Goal: Information Seeking & Learning: Learn about a topic

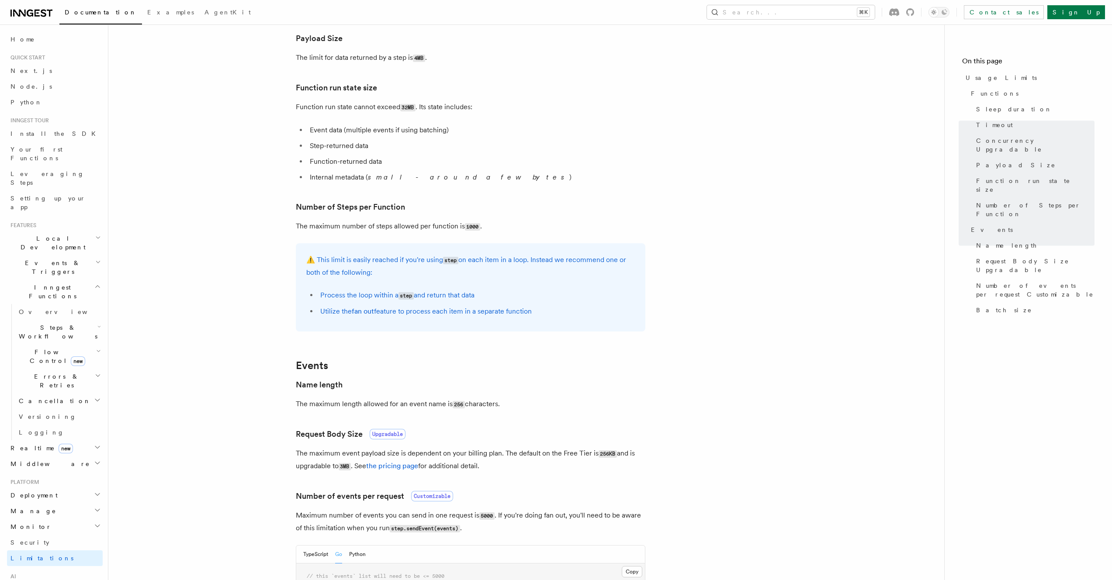
scroll to position [640, 0]
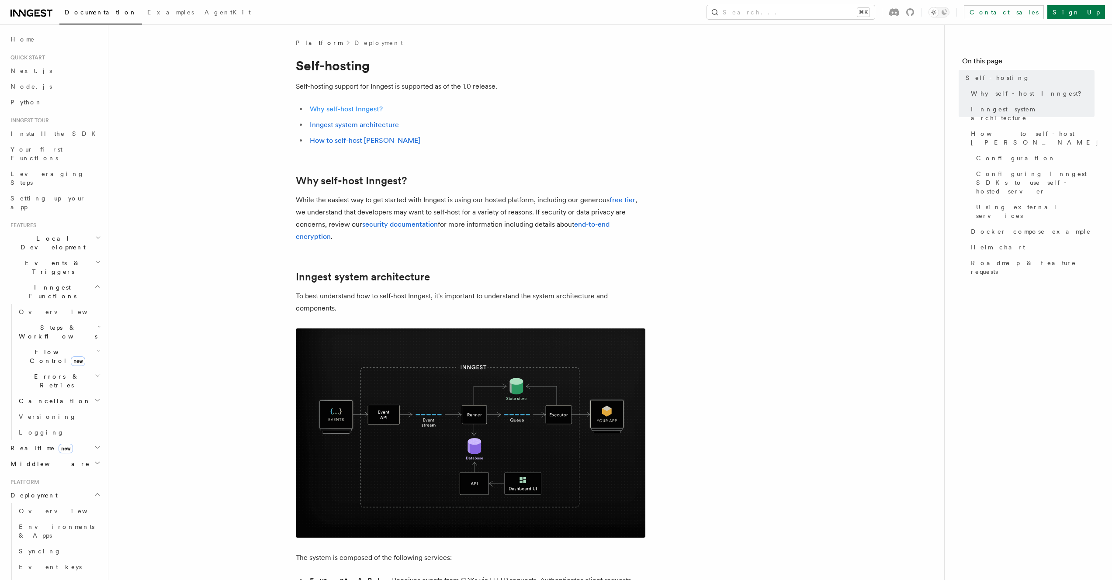
click at [327, 105] on link "Why self-host Inngest?" at bounding box center [346, 109] width 73 height 8
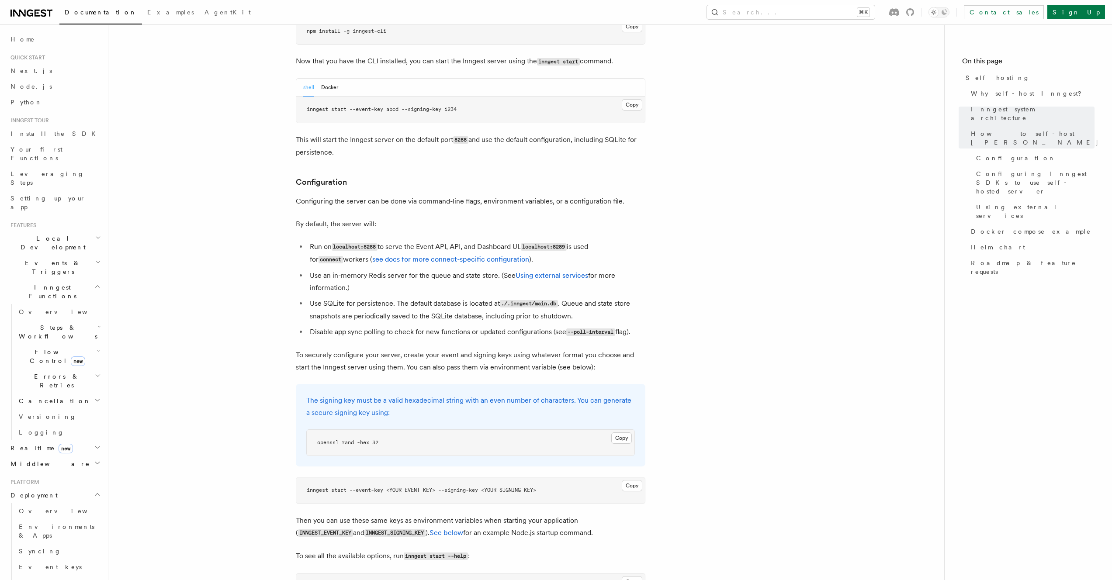
scroll to position [1000, 0]
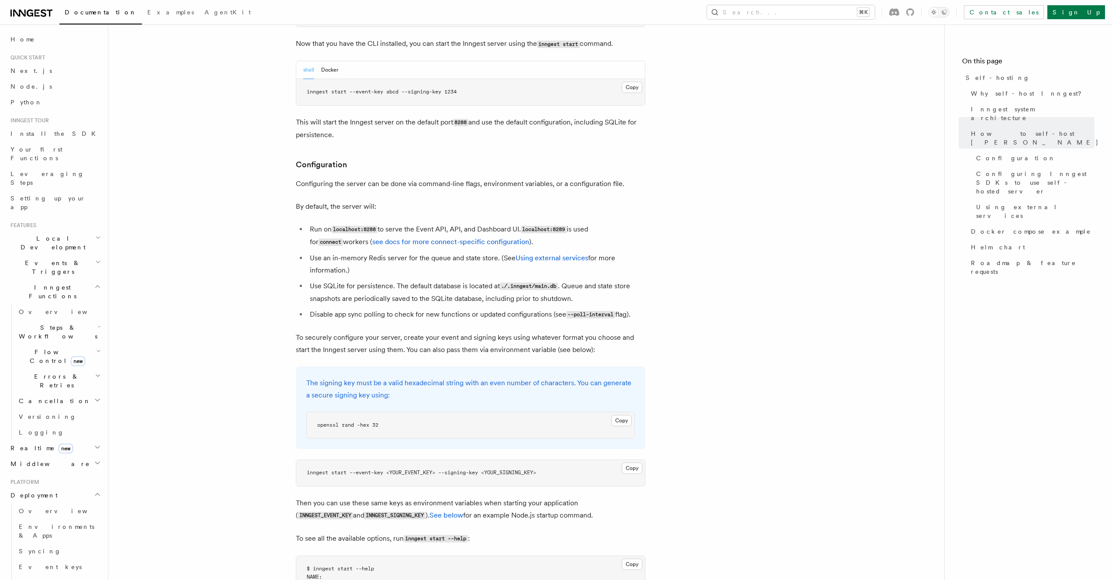
click at [608, 280] on li "Use SQLite for persistence. The default database is located at ./.inngest/main.…" at bounding box center [476, 292] width 338 height 25
click at [606, 280] on li "Use SQLite for persistence. The default database is located at ./.inngest/main.…" at bounding box center [476, 292] width 338 height 25
drag, startPoint x: 948, startPoint y: 13, endPoint x: 945, endPoint y: 37, distance: 23.8
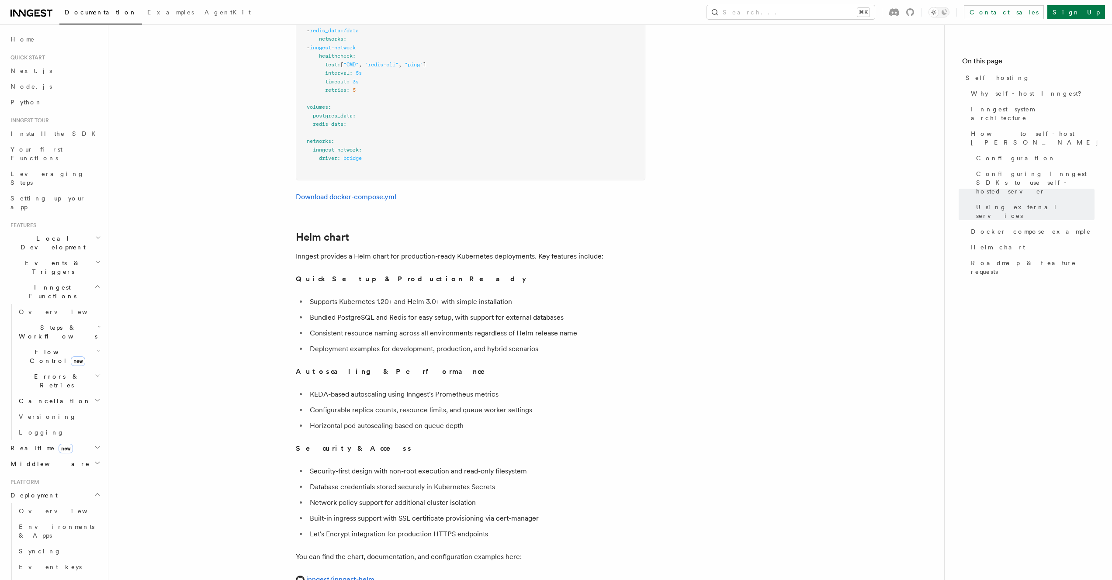
scroll to position [3100, 0]
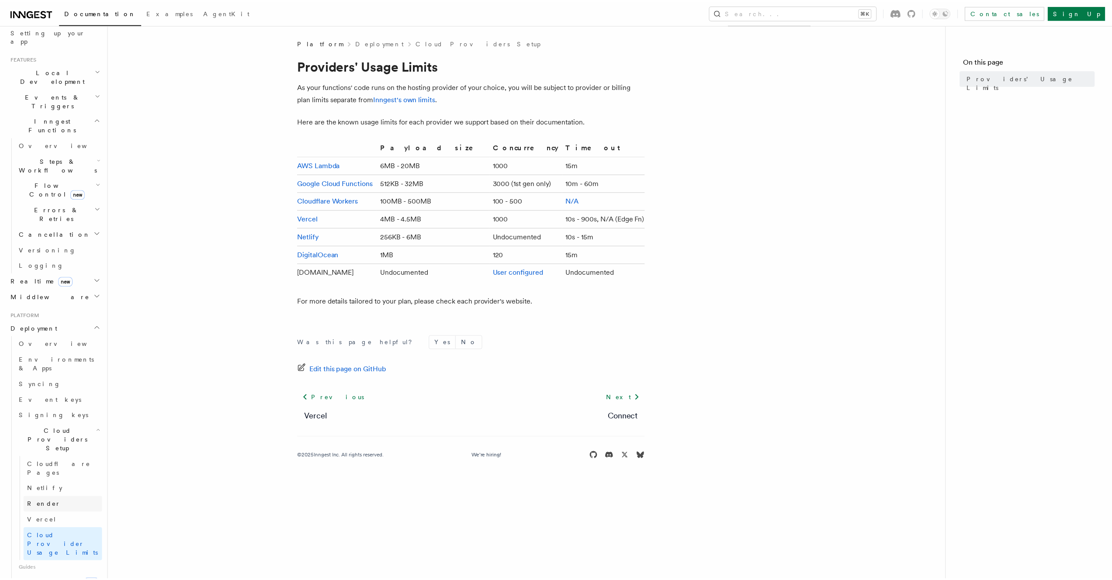
scroll to position [175, 0]
click at [64, 568] on link "Connect new" at bounding box center [58, 576] width 87 height 17
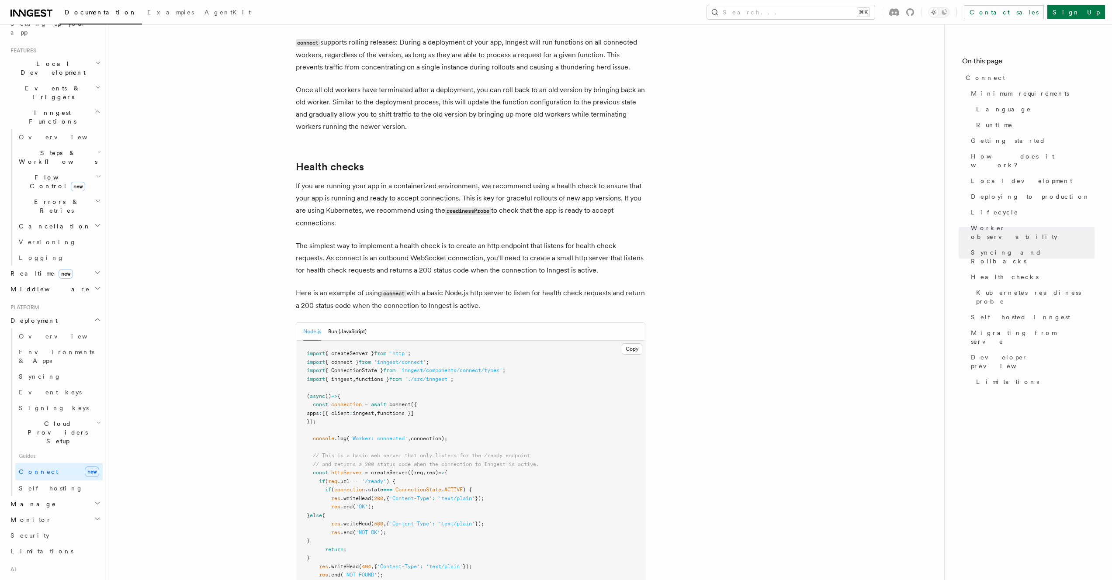
scroll to position [3519, 0]
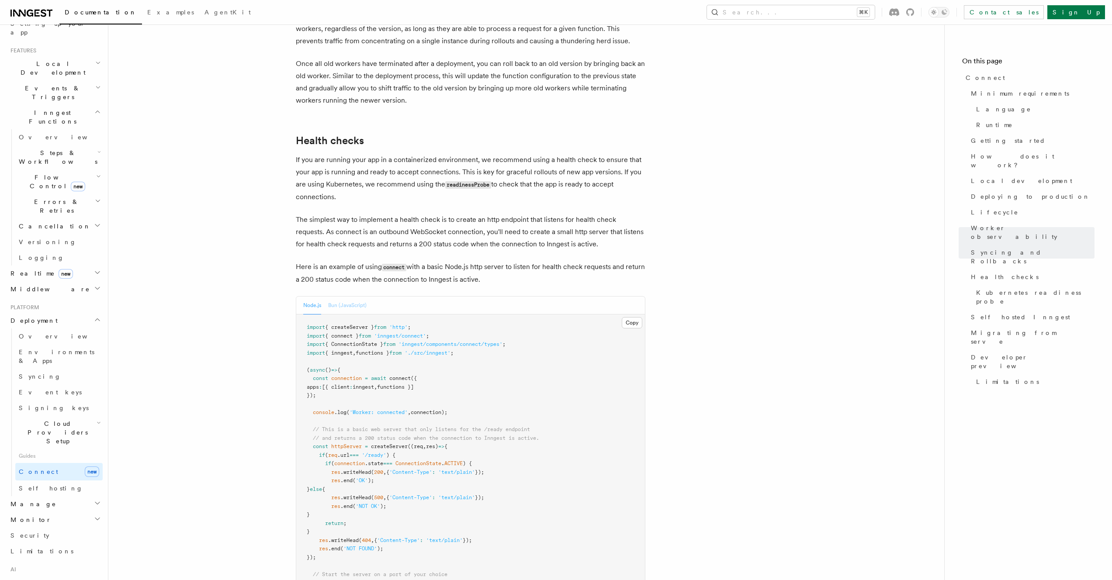
click at [347, 297] on button "Bun (JavaScript)" at bounding box center [347, 306] width 38 height 18
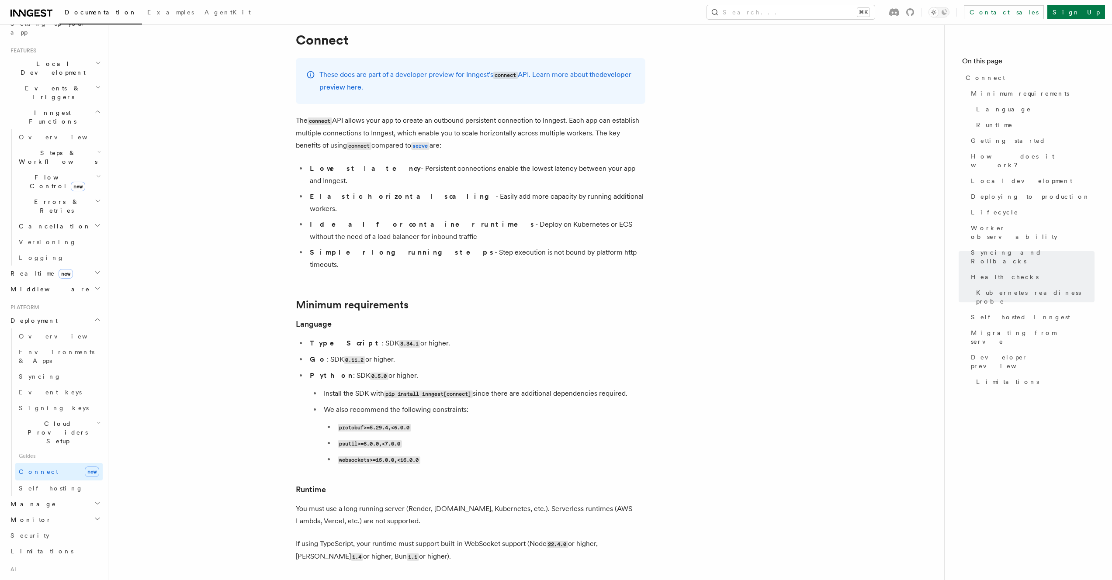
scroll to position [0, 0]
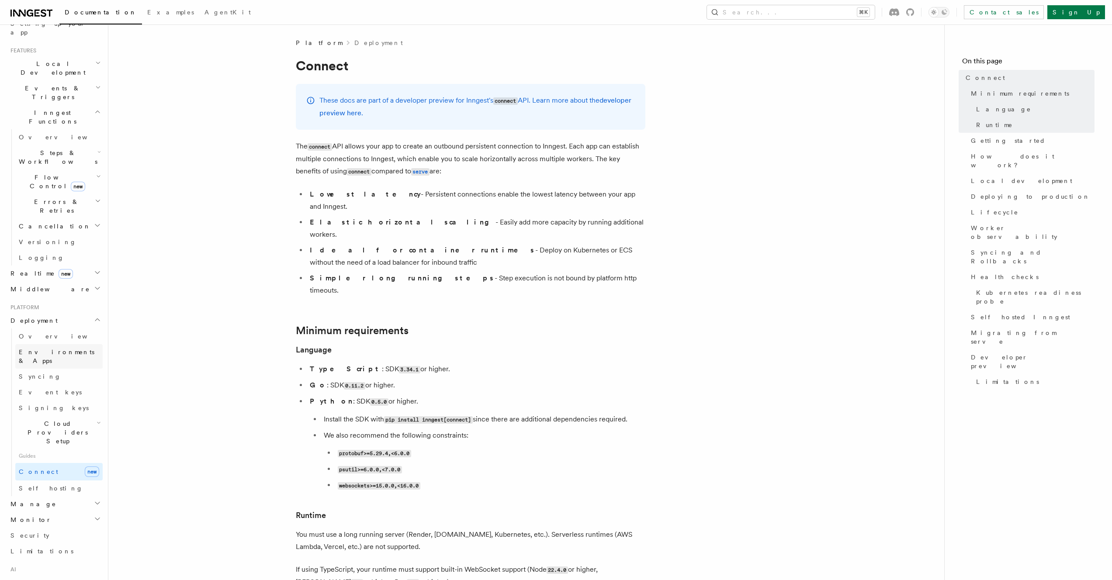
click at [64, 349] on span "Environments & Apps" at bounding box center [57, 357] width 76 height 16
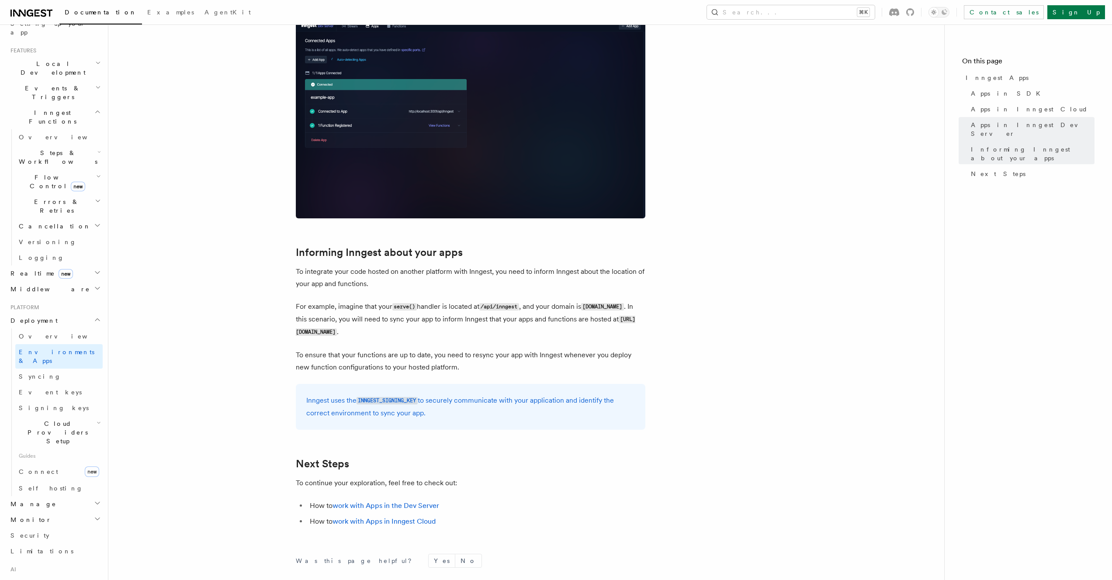
scroll to position [1225, 0]
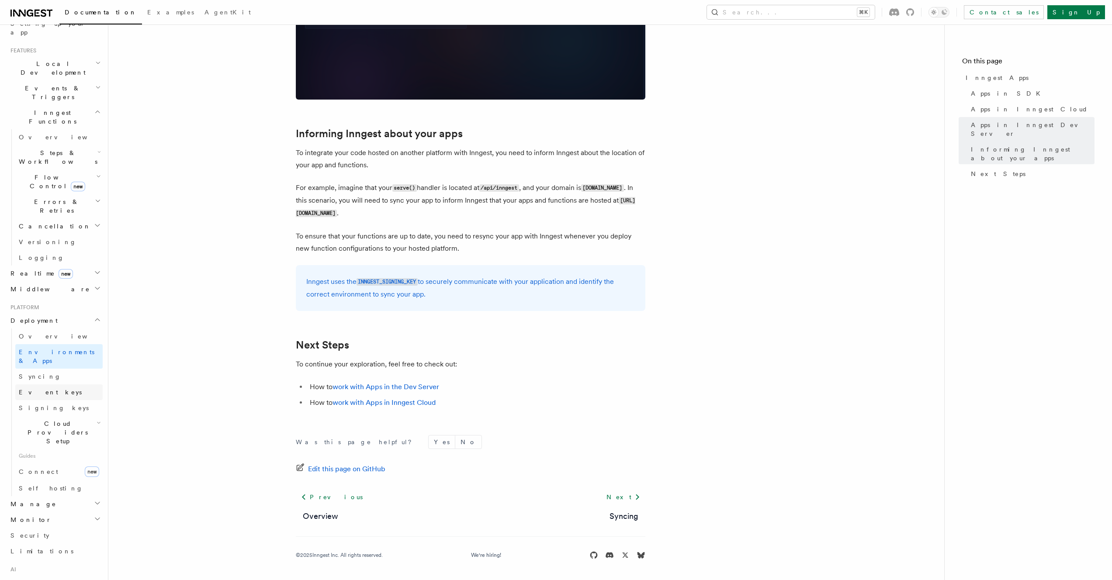
click at [57, 384] on link "Event keys" at bounding box center [58, 392] width 87 height 16
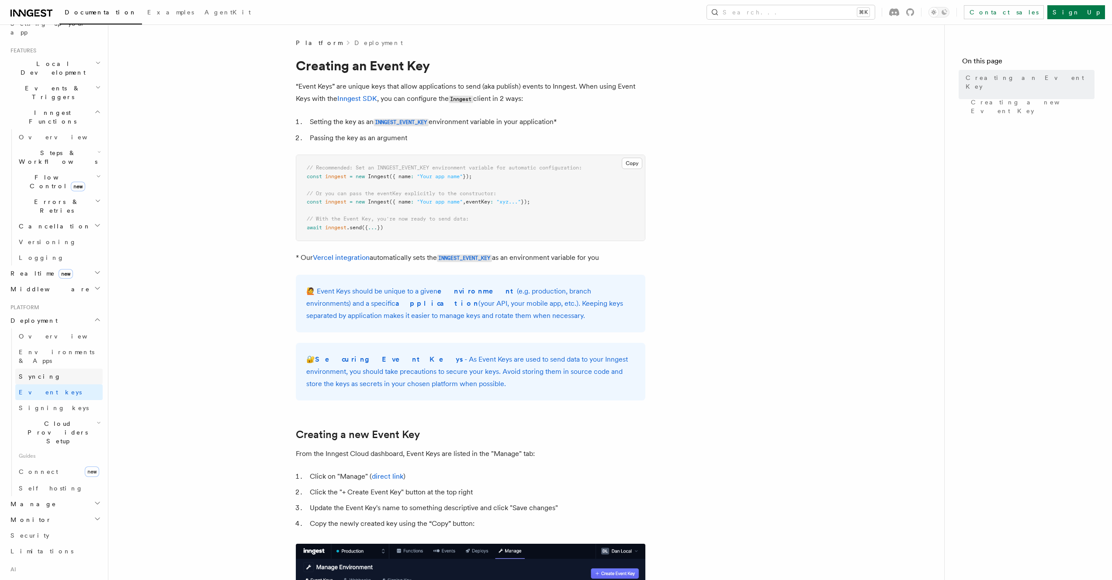
click at [51, 369] on link "Syncing" at bounding box center [58, 377] width 87 height 16
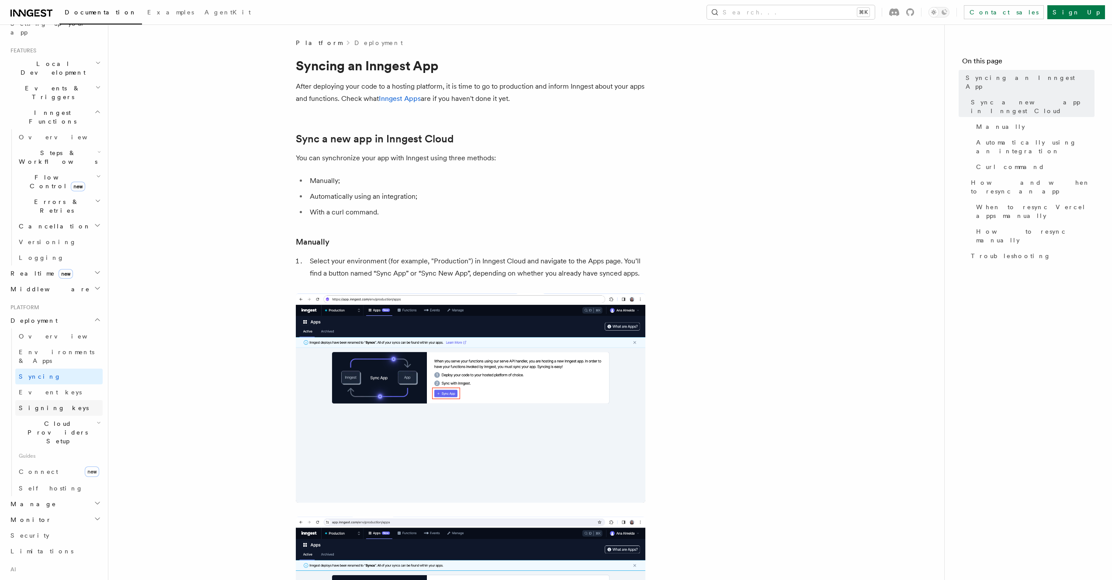
click at [48, 400] on link "Signing keys" at bounding box center [58, 408] width 87 height 16
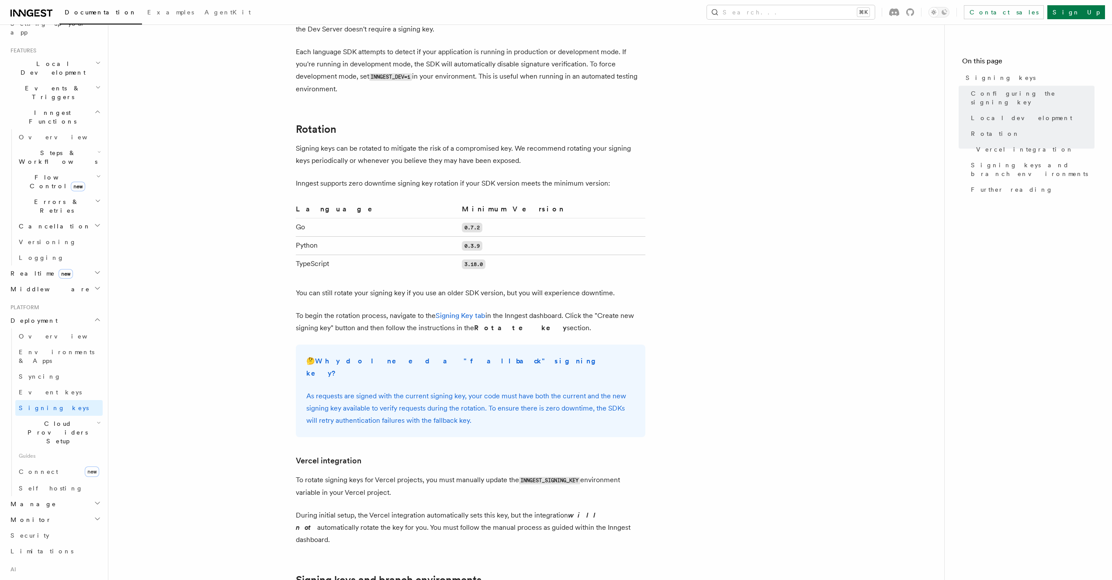
scroll to position [739, 0]
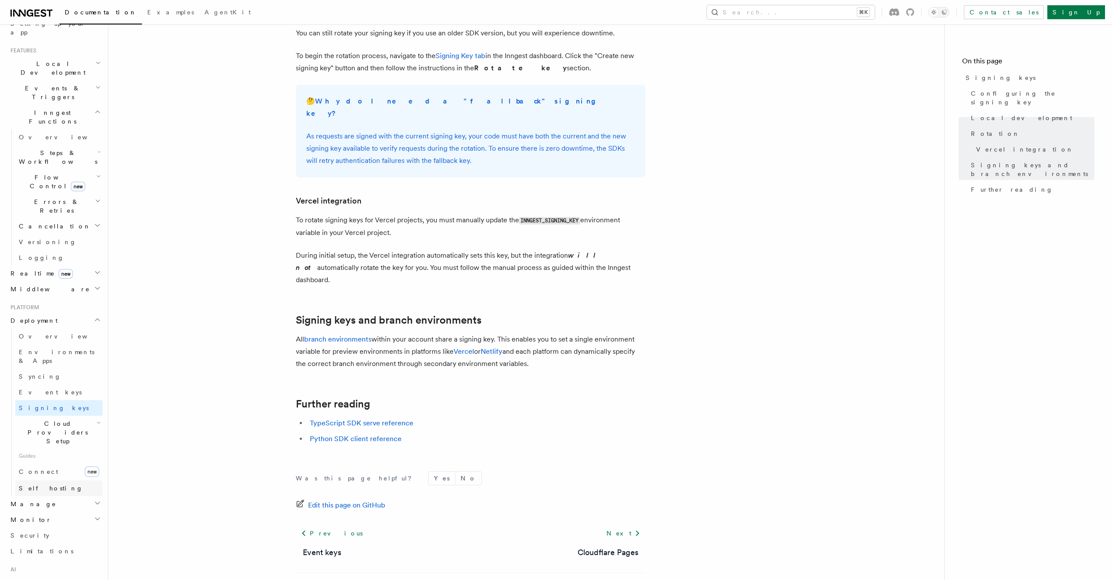
click at [55, 481] on link "Self hosting" at bounding box center [58, 489] width 87 height 16
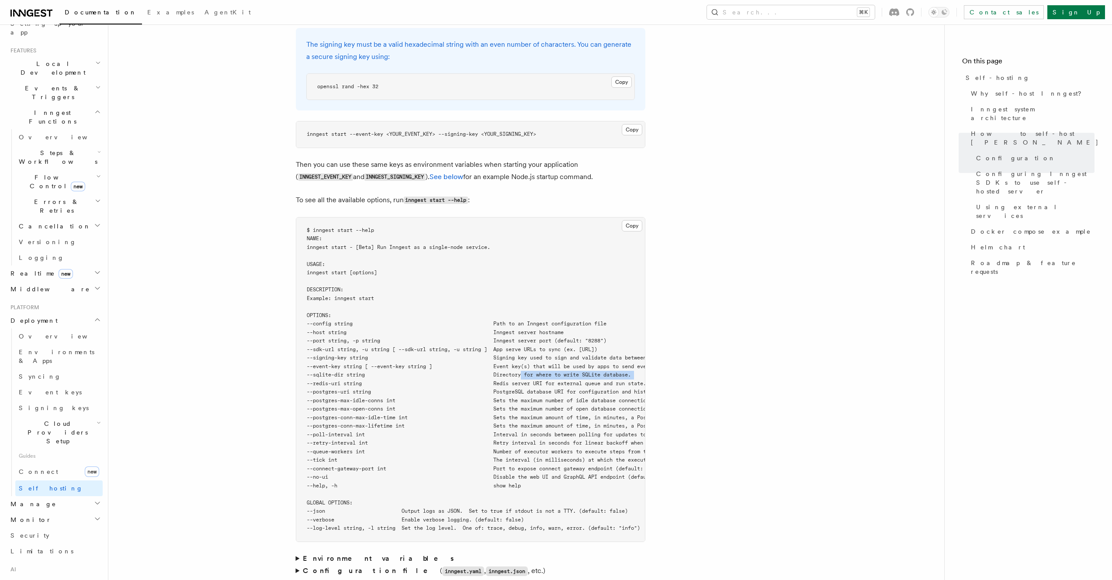
drag, startPoint x: 526, startPoint y: 352, endPoint x: 152, endPoint y: 360, distance: 374.1
click at [152, 360] on article "Platform Deployment Self-hosting Self-hosting support for Inngest is supported …" at bounding box center [526, 567] width 808 height 3734
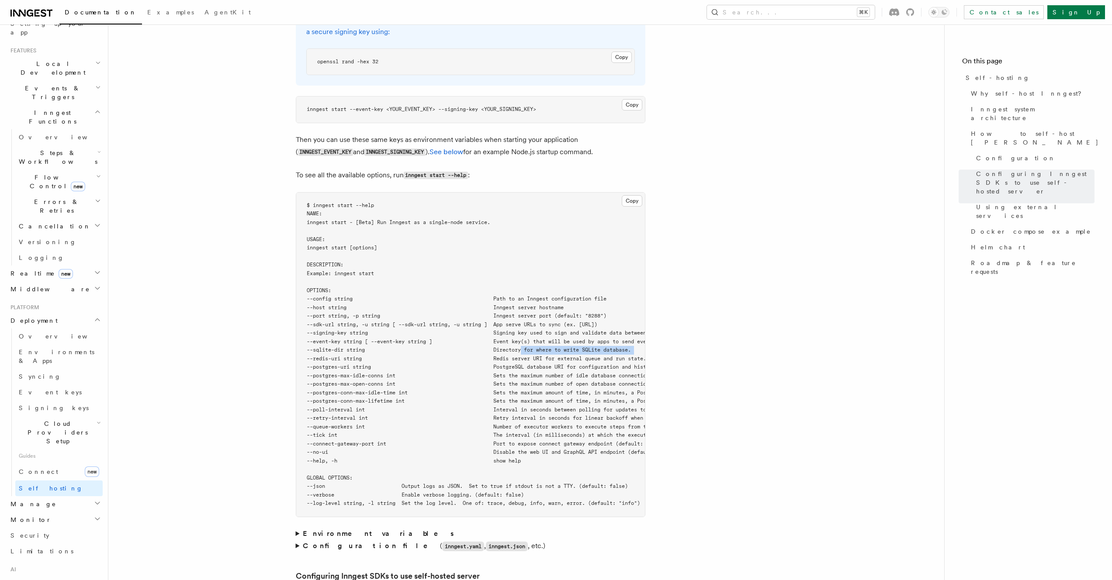
scroll to position [1353, 0]
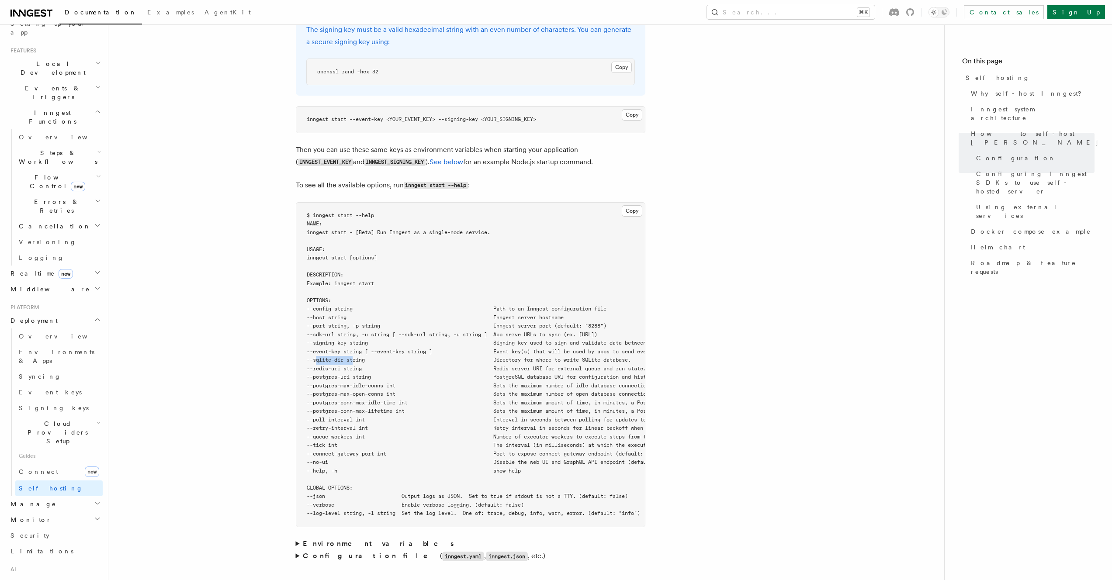
drag, startPoint x: 354, startPoint y: 336, endPoint x: 317, endPoint y: 336, distance: 37.1
click at [317, 357] on span "--sqlite-dir string Directory for where to write SQLite database." at bounding box center [469, 360] width 324 height 6
copy span "--sqlite-dir"
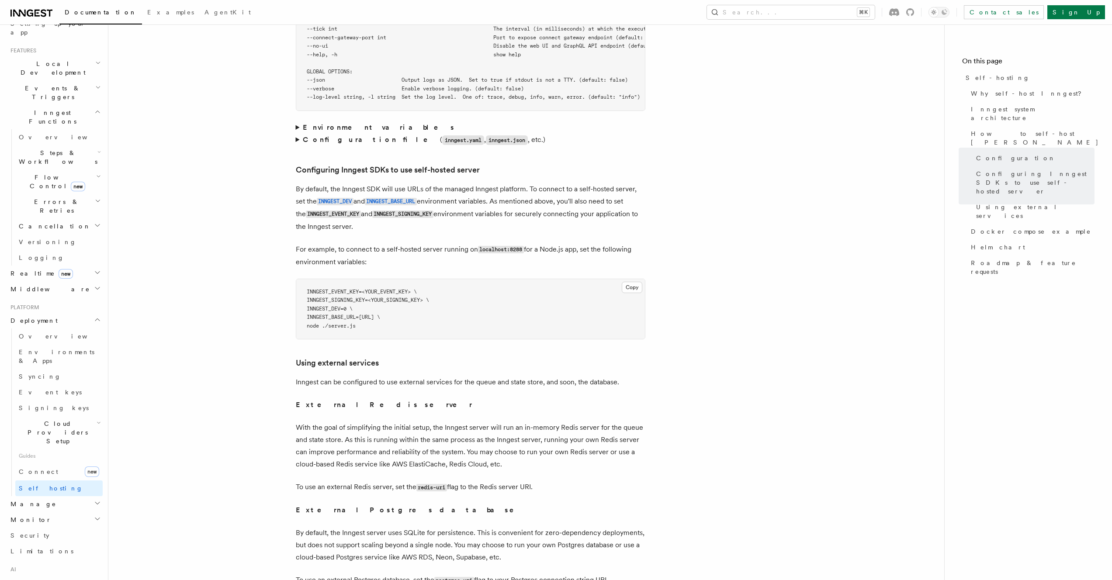
scroll to position [1762, 0]
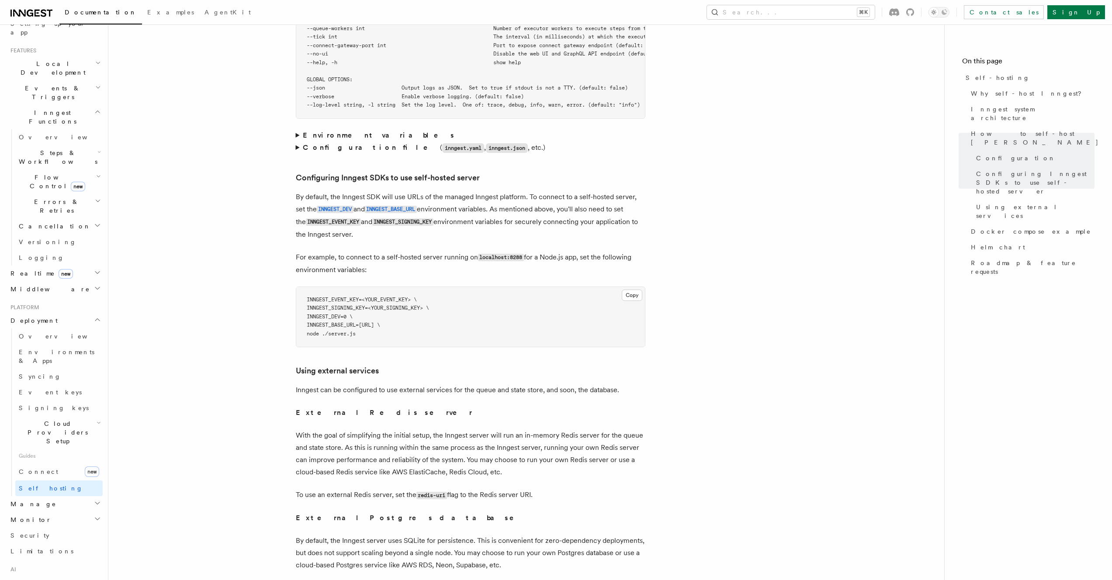
click at [297, 142] on summary "Configuration file ( inngest.yaml , inngest.json , etc.)" at bounding box center [471, 148] width 350 height 13
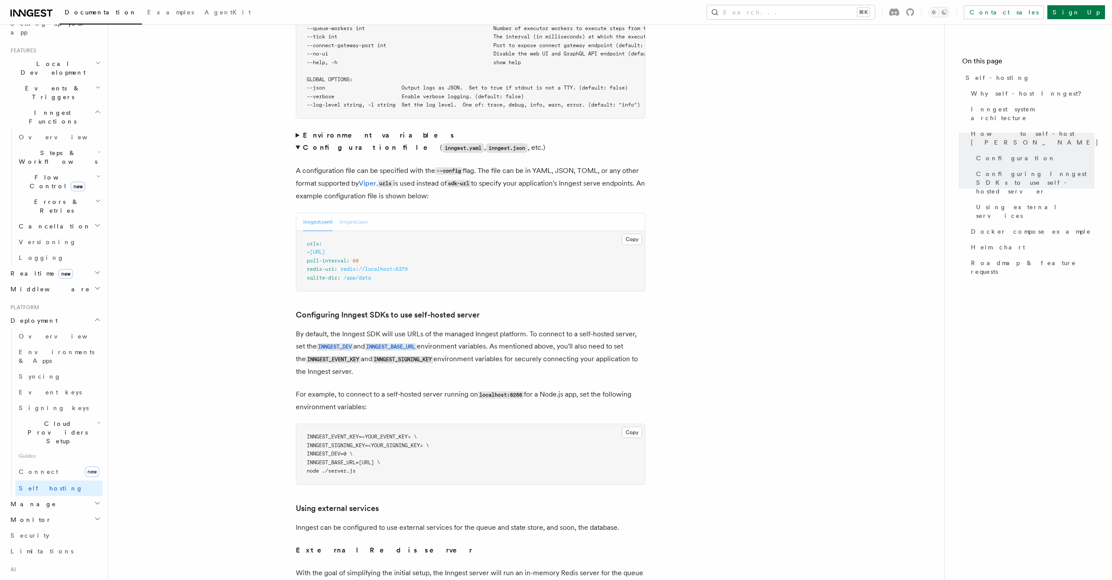
click at [352, 213] on button "inngest.json" at bounding box center [353, 222] width 28 height 18
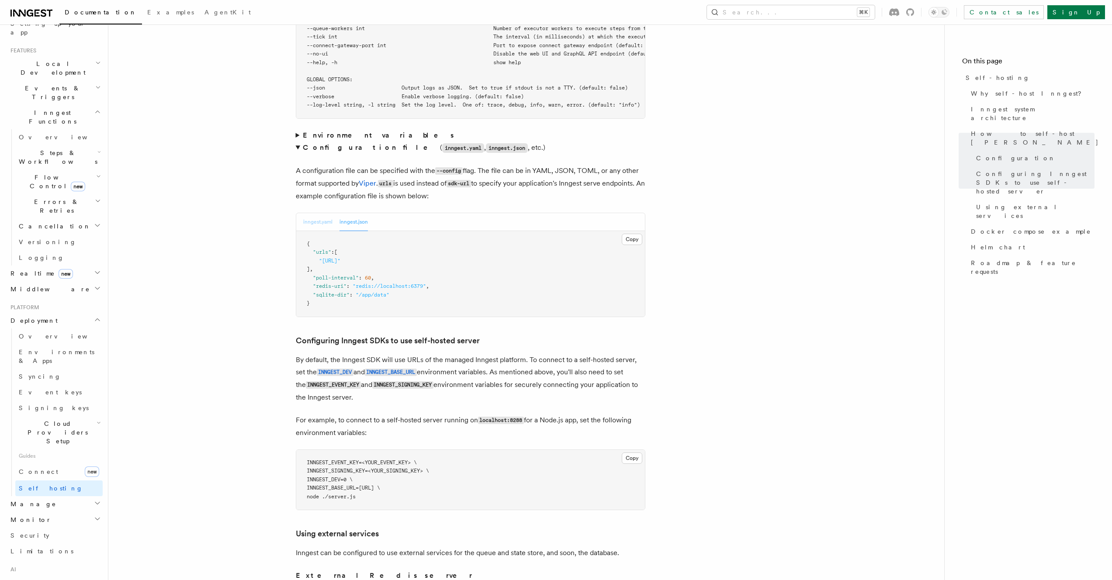
click at [319, 213] on button "inngest.yaml" at bounding box center [317, 222] width 29 height 18
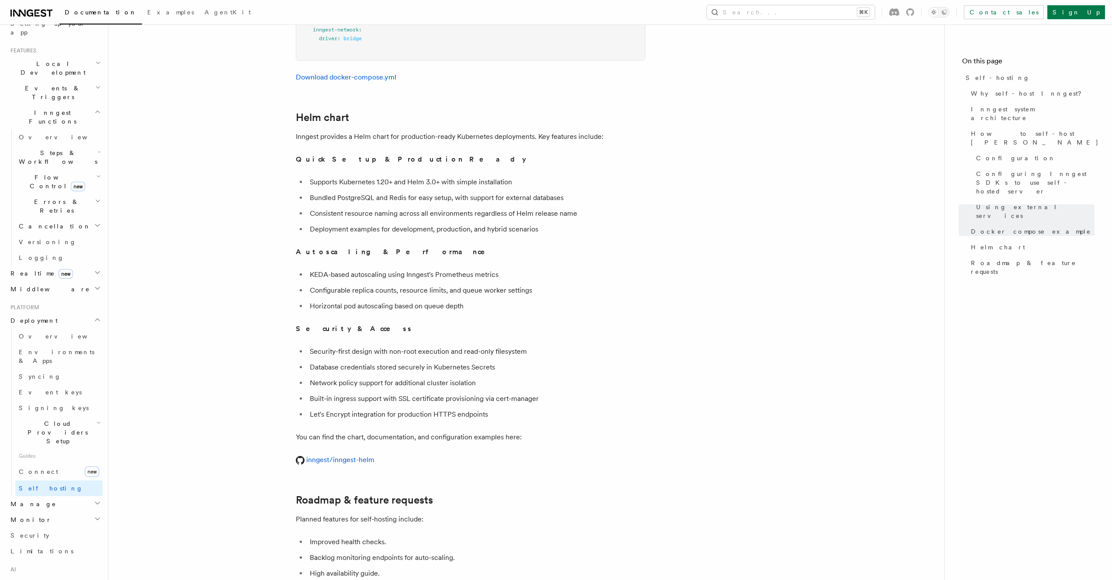
scroll to position [3023, 0]
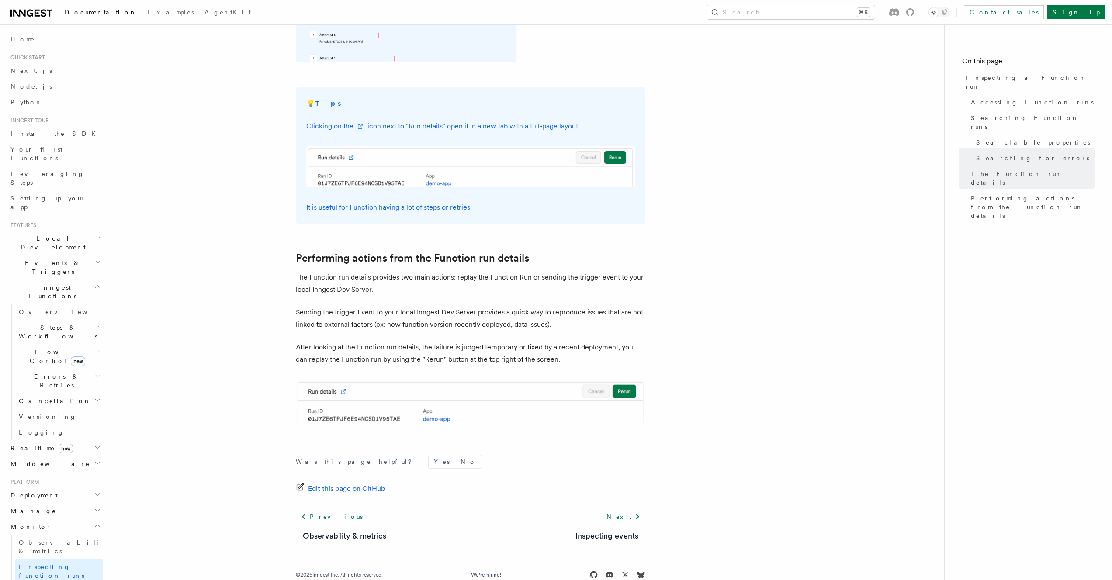
scroll to position [2093, 0]
click at [360, 528] on link "Observability & metrics" at bounding box center [344, 534] width 83 height 12
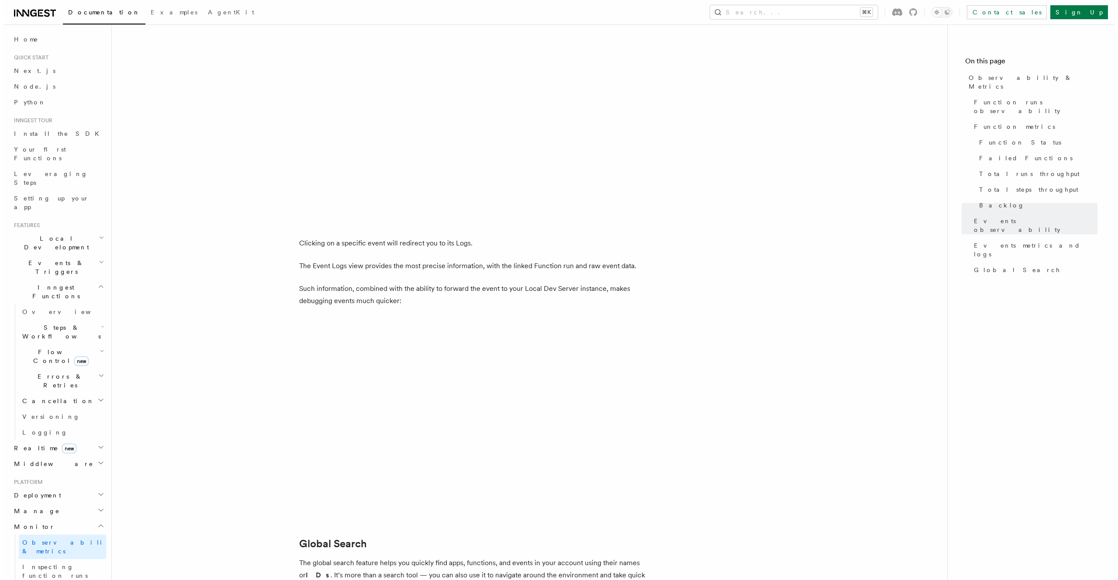
scroll to position [2376, 0]
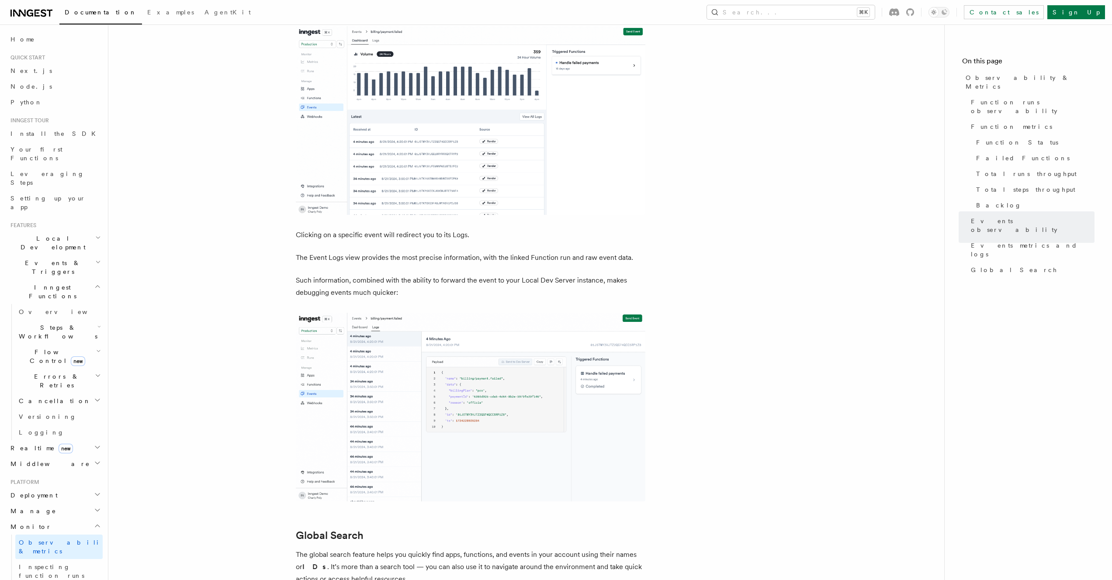
click at [816, 19] on div "Documentation Examples AgentKit Search... ⌘K Contact sales Sign Up" at bounding box center [556, 12] width 1112 height 24
click at [811, 12] on button "Search... ⌘K" at bounding box center [791, 12] width 168 height 14
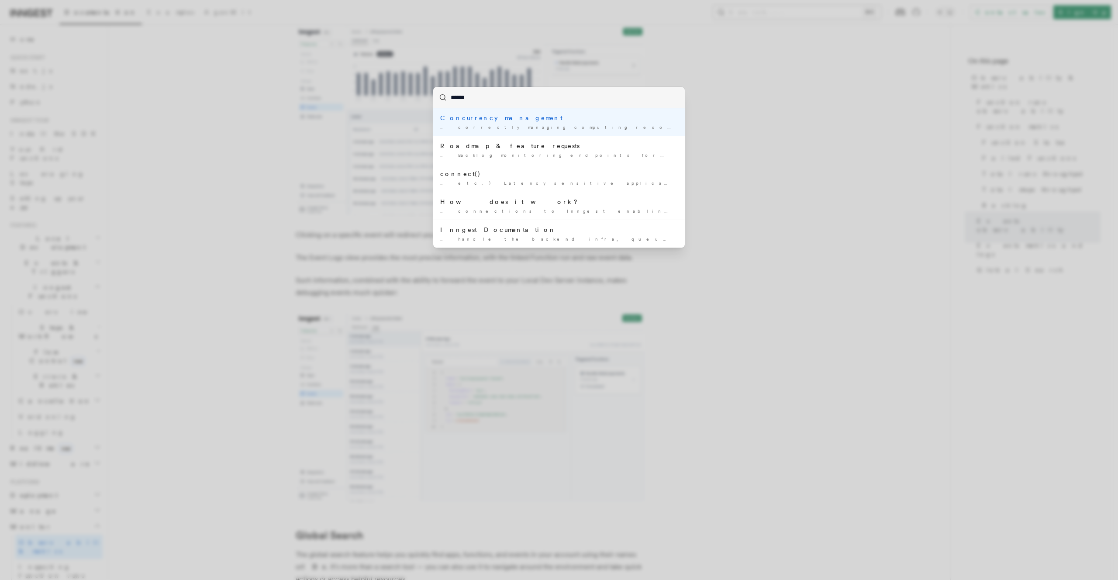
type input "*******"
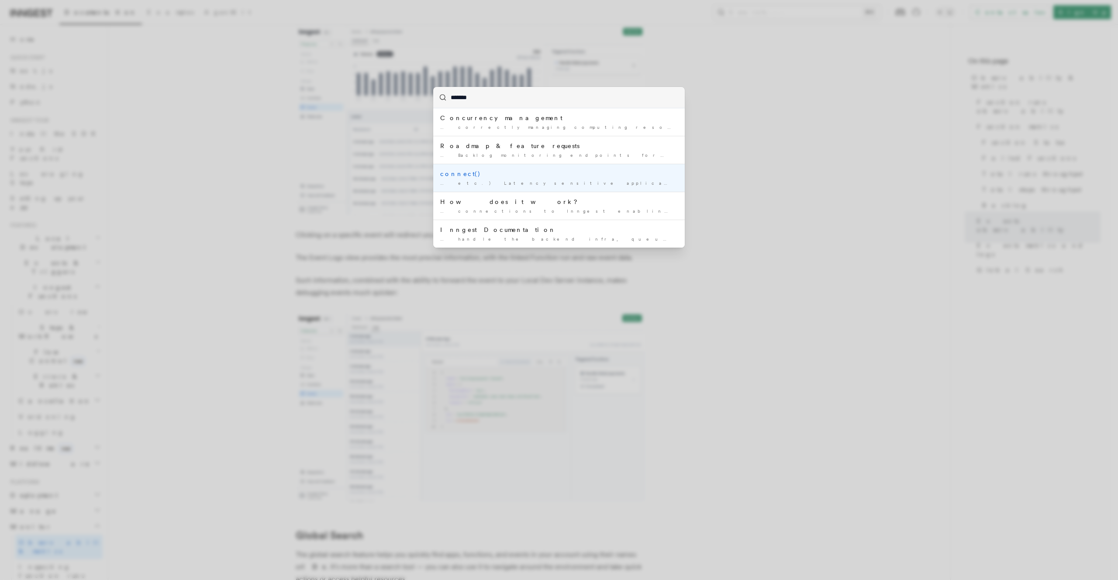
click at [574, 175] on div "connect()" at bounding box center [559, 174] width 238 height 9
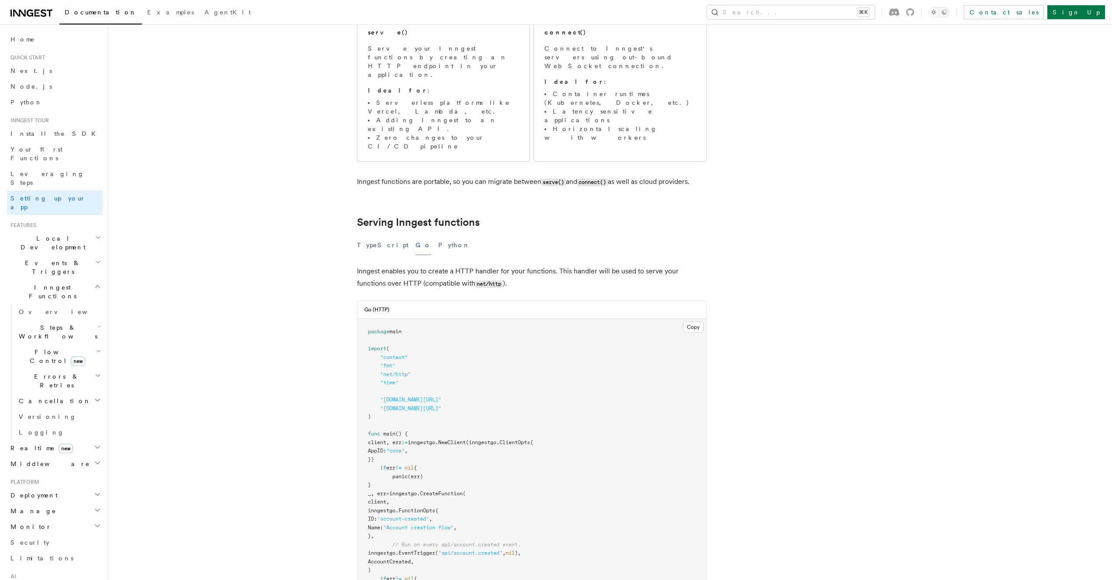
scroll to position [111, 0]
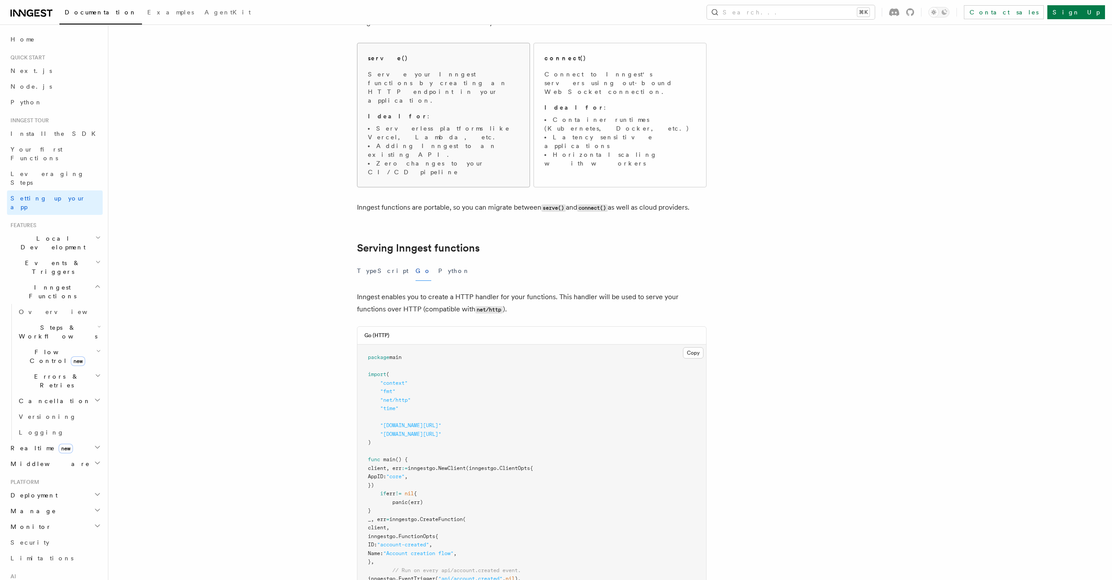
click at [403, 134] on div "serve() Serve your Inngest functions by creating an HTTP endpoint in your appli…" at bounding box center [443, 115] width 172 height 144
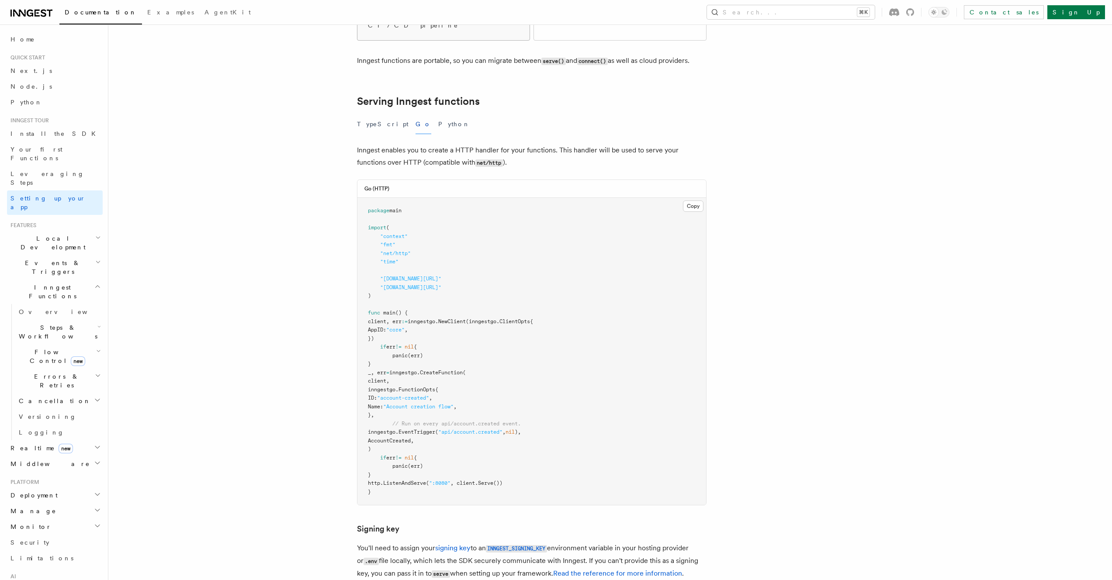
scroll to position [267, 0]
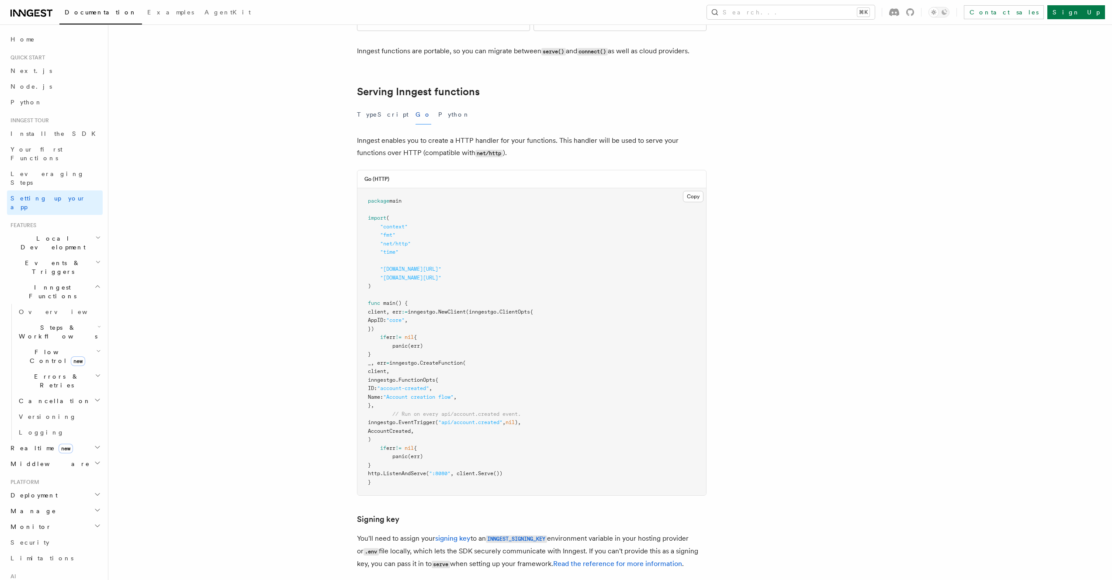
click at [724, 183] on article "Inngest tour Setting up your Inngest app With Inngest, you define functions or …" at bounding box center [587, 341] width 930 height 1140
click at [756, 193] on article "Inngest tour Setting up your Inngest app With Inngest, you define functions or …" at bounding box center [587, 341] width 930 height 1140
